Goal: Task Accomplishment & Management: Complete application form

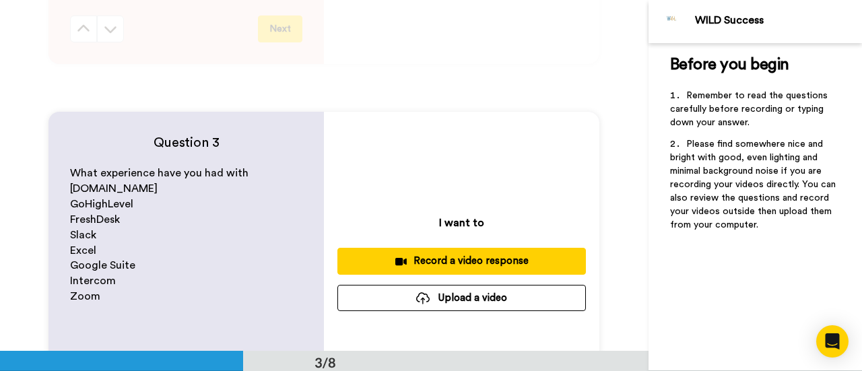
scroll to position [613, 0]
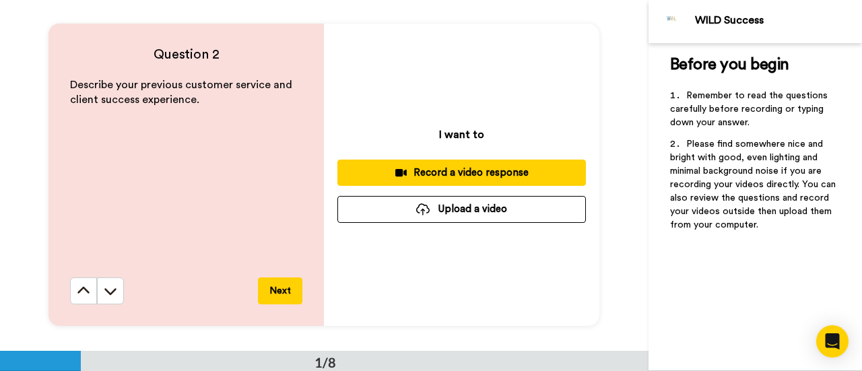
scroll to position [0, 0]
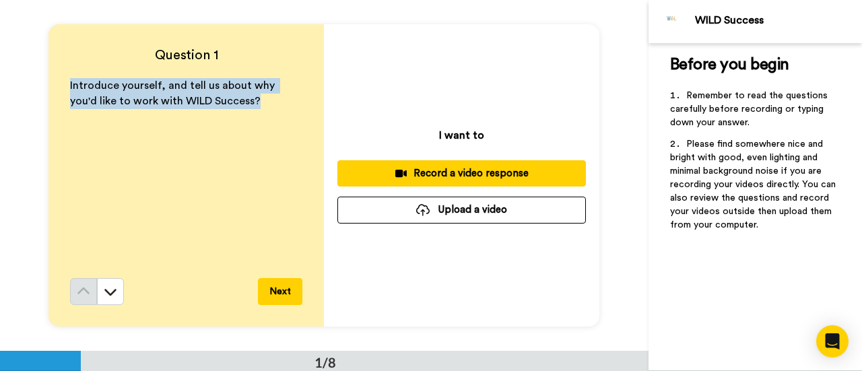
drag, startPoint x: 225, startPoint y: 98, endPoint x: 67, endPoint y: 80, distance: 159.5
click at [70, 80] on p "Introduce yourself, and tell us about why you'd like to work with WILD Success?" at bounding box center [186, 93] width 232 height 31
copy span "Introduce yourself, and tell us about why you'd like to work with WILD Success?"
click at [179, 175] on div "Introduce yourself, and tell us about why you'd like to work with WILD Success?" at bounding box center [186, 178] width 232 height 200
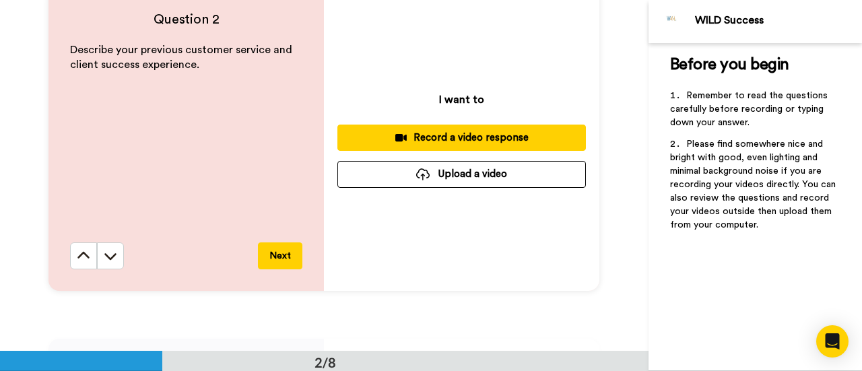
scroll to position [388, 0]
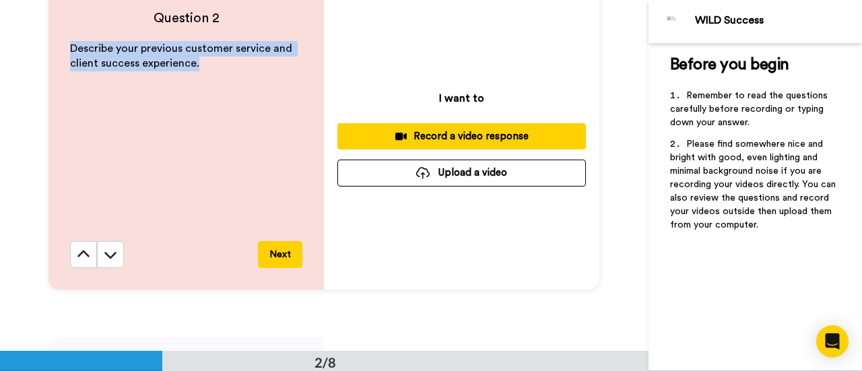
drag, startPoint x: 199, startPoint y: 62, endPoint x: 70, endPoint y: 49, distance: 129.3
click at [70, 49] on p "Describe your previous customer service and client success experience." at bounding box center [186, 56] width 232 height 31
copy span "Describe your previous customer service and client success experience."
click at [152, 104] on div "Describe your previous customer service and client success experience." at bounding box center [186, 141] width 232 height 200
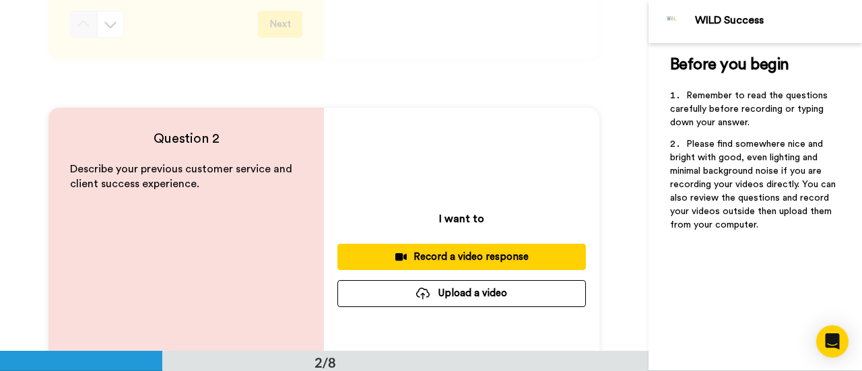
scroll to position [273, 0]
